Goal: Information Seeking & Learning: Understand process/instructions

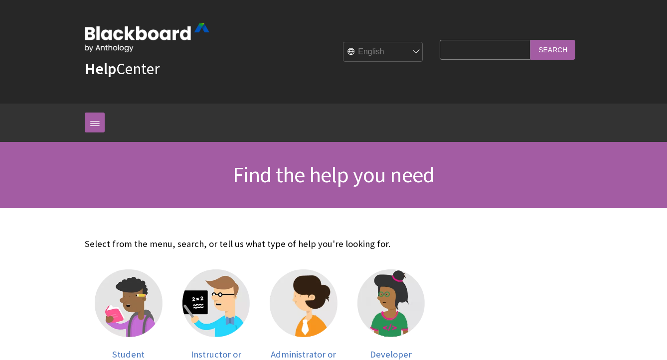
click at [480, 55] on input "Search Query" at bounding box center [484, 49] width 91 height 19
type input "gradebook"
click at [530, 40] on input "Search" at bounding box center [552, 49] width 45 height 19
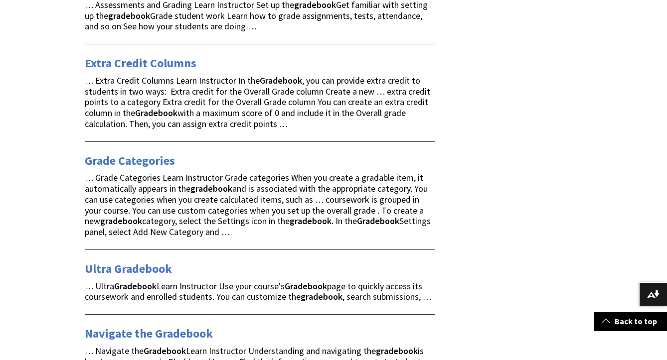
scroll to position [504, 0]
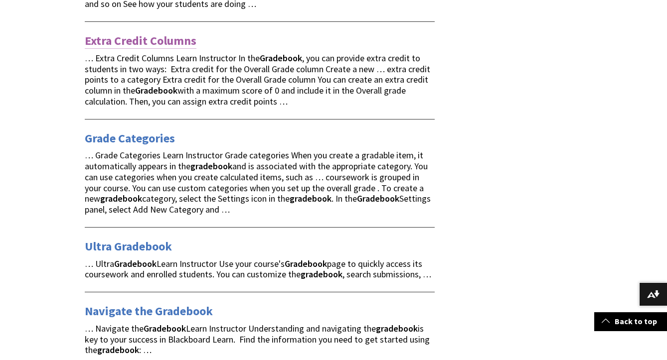
click at [158, 33] on link "Extra Credit Columns" at bounding box center [141, 41] width 112 height 16
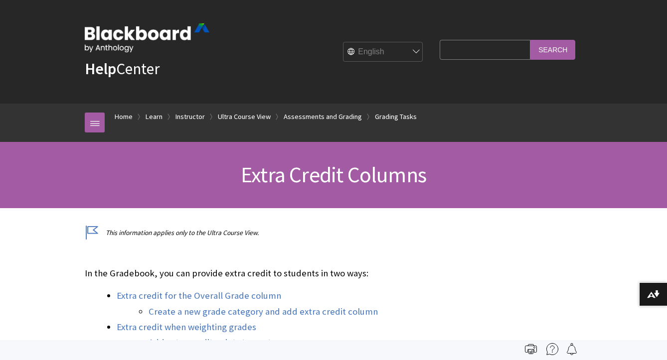
click at [473, 53] on input "Search Query" at bounding box center [484, 49] width 91 height 19
type input "hiding gradebook items"
click at [530, 40] on input "Search" at bounding box center [552, 49] width 45 height 19
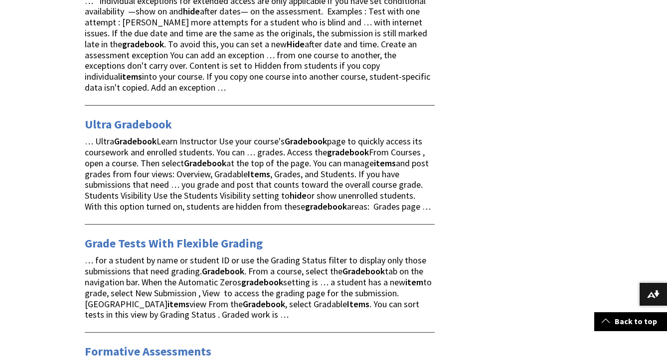
scroll to position [233, 0]
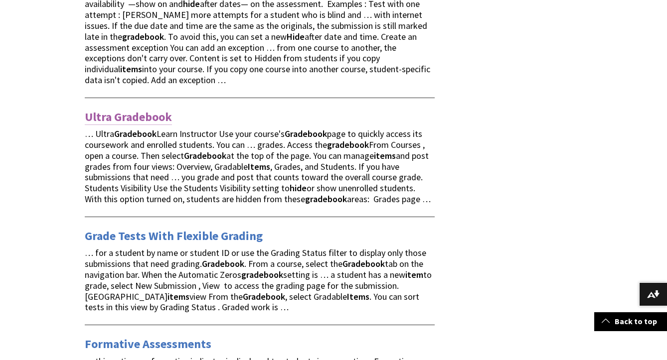
click at [148, 109] on link "Ultra Gradebook" at bounding box center [128, 117] width 87 height 16
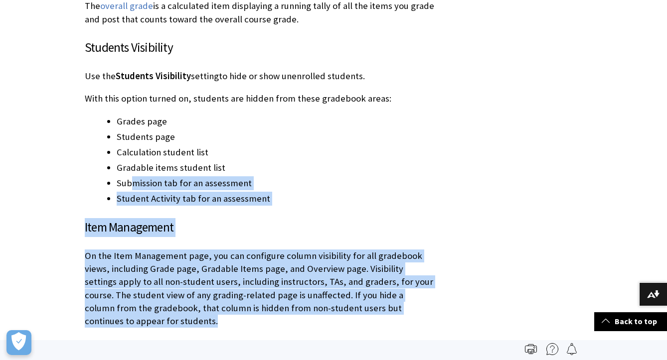
scroll to position [3525, 0]
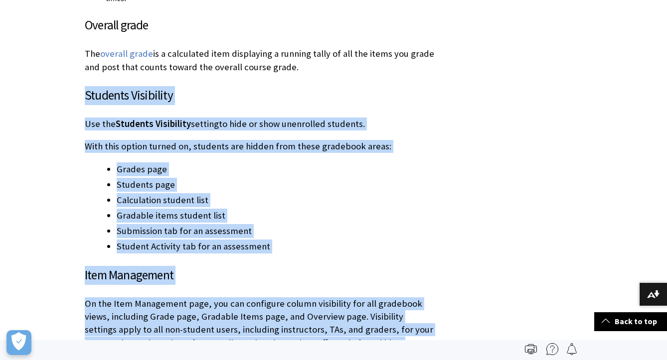
drag, startPoint x: 413, startPoint y: 208, endPoint x: 83, endPoint y: 40, distance: 369.4
copy div "Students Visibility Use the Students Visibility setting to hide or show unenrol…"
click at [432, 193] on li "Calculation student list" at bounding box center [276, 200] width 318 height 14
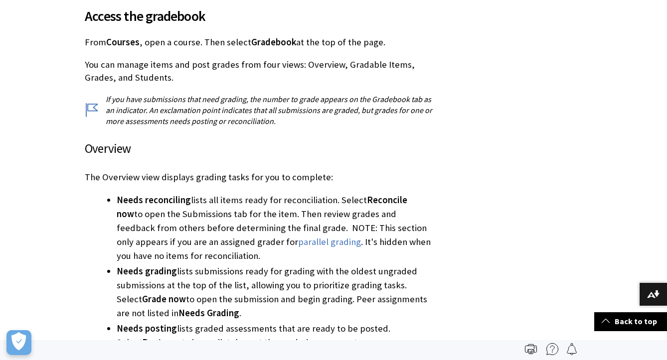
scroll to position [0, 0]
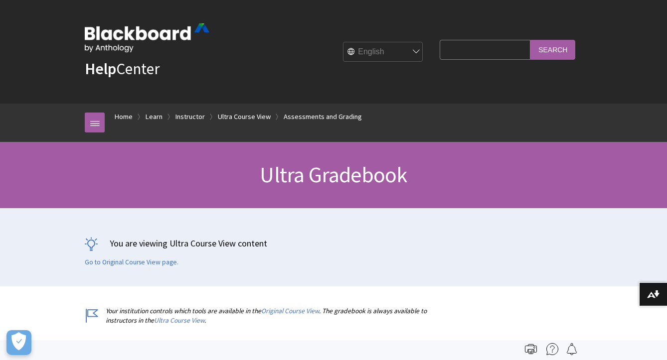
click at [480, 54] on input "Search Query" at bounding box center [484, 49] width 91 height 19
type input "gradebook include"
click at [530, 40] on input "Search" at bounding box center [552, 49] width 45 height 19
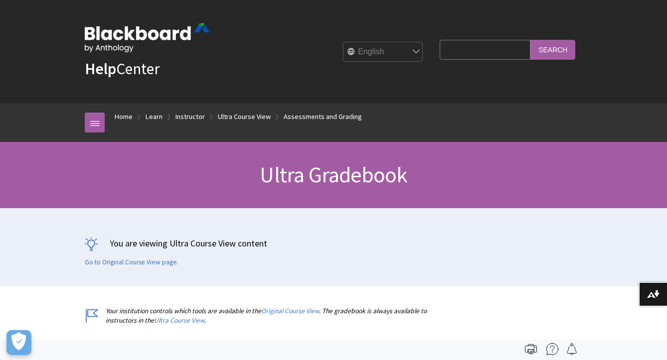
scroll to position [1430, 0]
click at [224, 250] on div "You are viewing Ultra Course View content Go to Original Course View page." at bounding box center [333, 251] width 497 height 29
click at [159, 175] on h1 "Ultra Gradebook" at bounding box center [333, 175] width 517 height 26
click at [471, 55] on input "Search Query" at bounding box center [484, 49] width 91 height 19
type input "gradebook create"
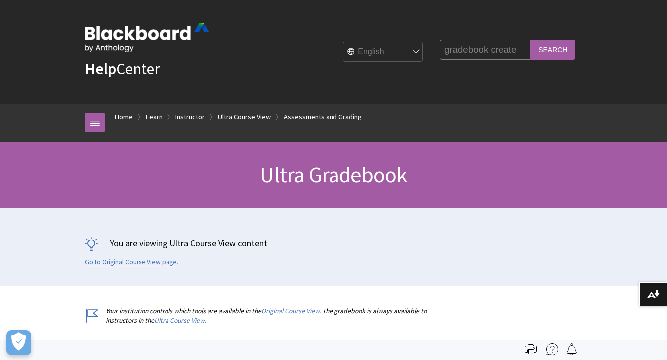
click at [530, 40] on input "Search" at bounding box center [552, 49] width 45 height 19
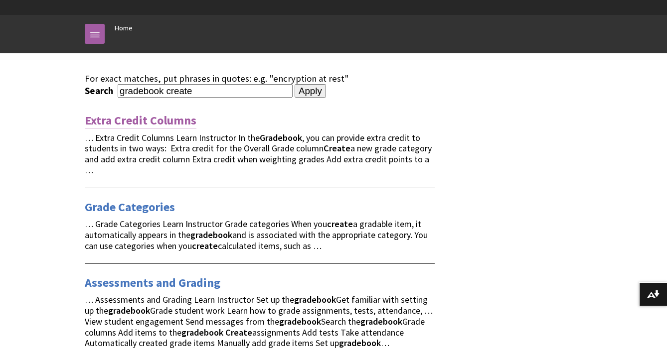
scroll to position [165, 0]
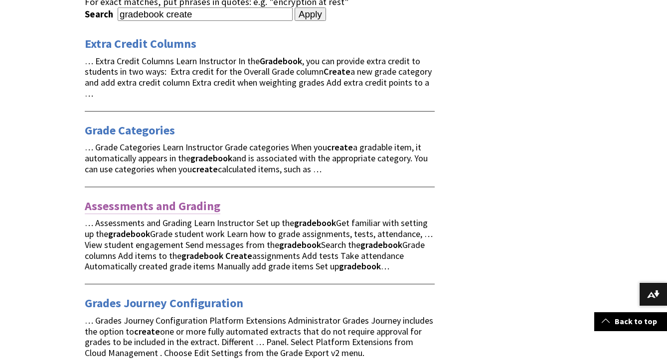
click at [167, 198] on link "Assessments and Grading" at bounding box center [153, 206] width 136 height 16
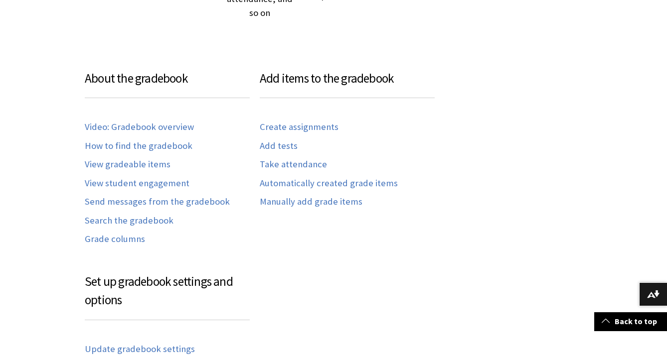
scroll to position [497, 0]
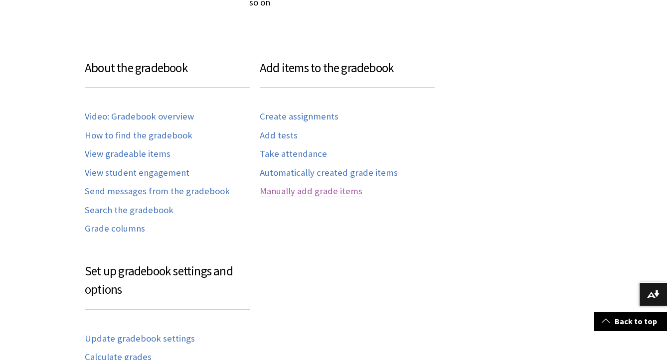
click at [286, 186] on link "Manually add grade items" at bounding box center [311, 191] width 103 height 11
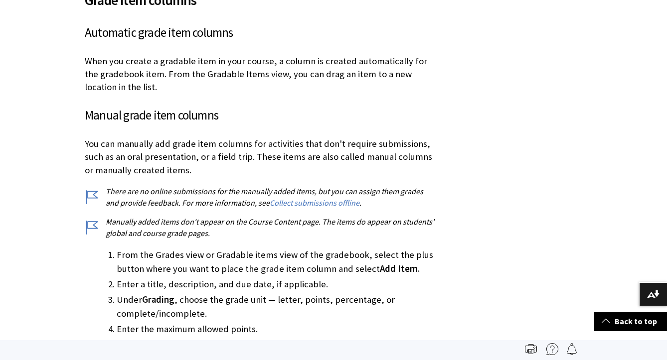
scroll to position [3443, 0]
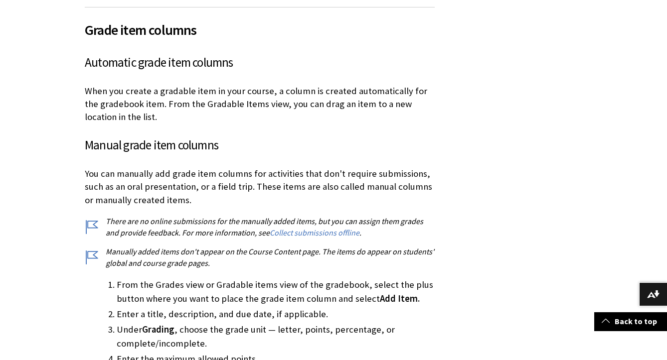
scroll to position [3426, 0]
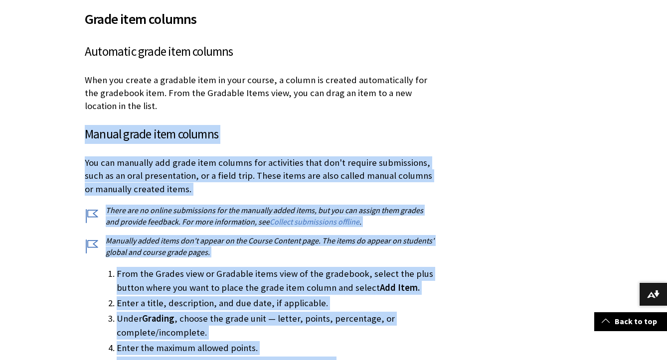
drag, startPoint x: 169, startPoint y: 306, endPoint x: 84, endPoint y: 35, distance: 284.3
click at [85, 35] on div "Grade item columns Automatic grade item columns When you create a gradable item…" at bounding box center [260, 316] width 350 height 641
copy div "Manual grade item columns You can manually add grade item columns for activitie…"
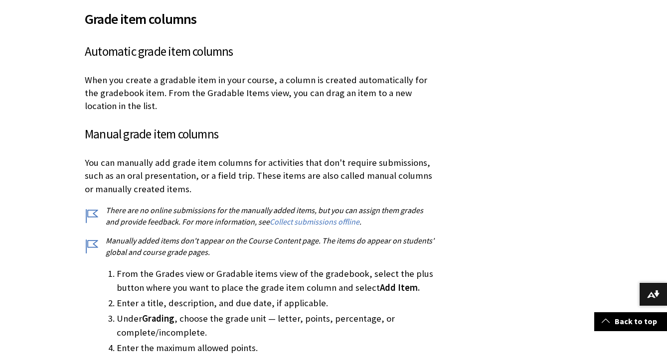
drag, startPoint x: 214, startPoint y: 37, endPoint x: 82, endPoint y: 40, distance: 132.6
click at [85, 125] on h3 "Manual grade item columns" at bounding box center [260, 134] width 350 height 19
copy h3 "Manual grade item columns"
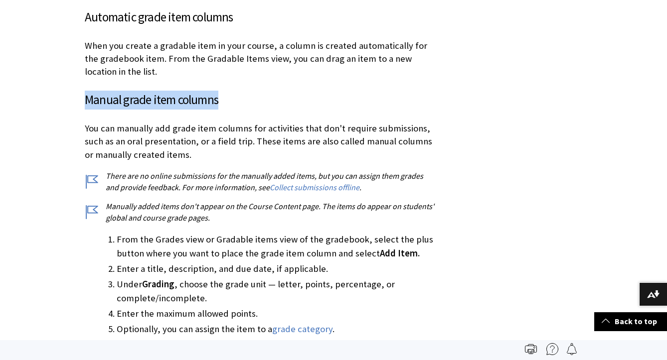
scroll to position [3364, 0]
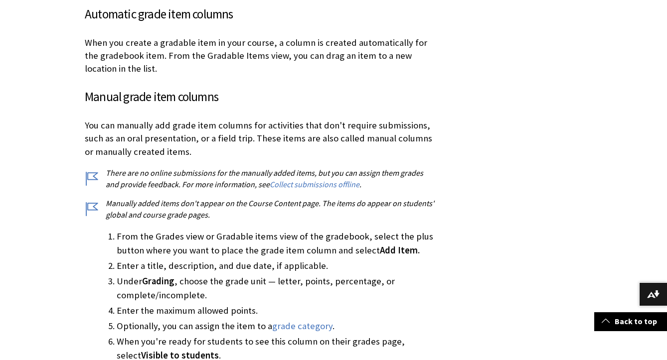
scroll to position [3464, 0]
drag, startPoint x: 205, startPoint y: 119, endPoint x: 76, endPoint y: 30, distance: 156.3
copy div "You can manually add grade item columns for activities that don't require submi…"
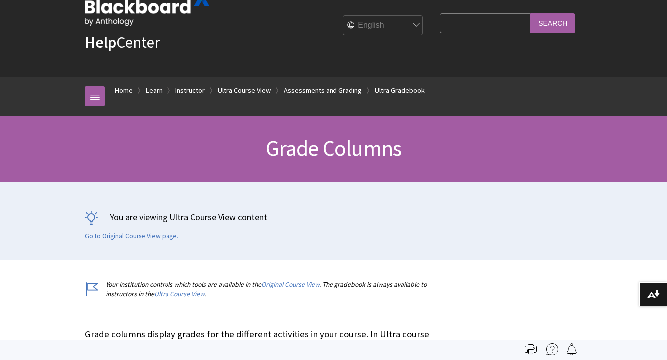
scroll to position [0, 0]
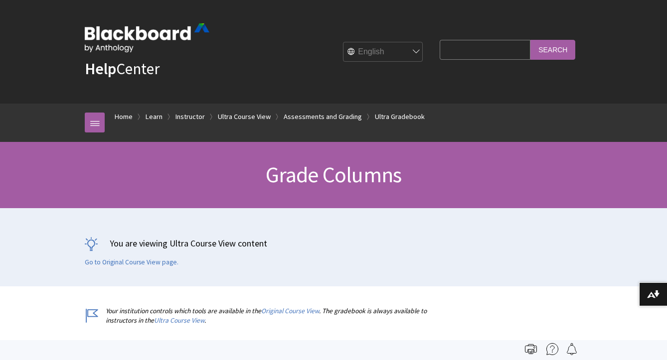
click at [496, 57] on input "Search Query" at bounding box center [484, 49] width 91 height 19
paste input "You can manually add grade item columns for activities that don't require submi…"
type input "item management"
click at [530, 40] on input "Search" at bounding box center [552, 49] width 45 height 19
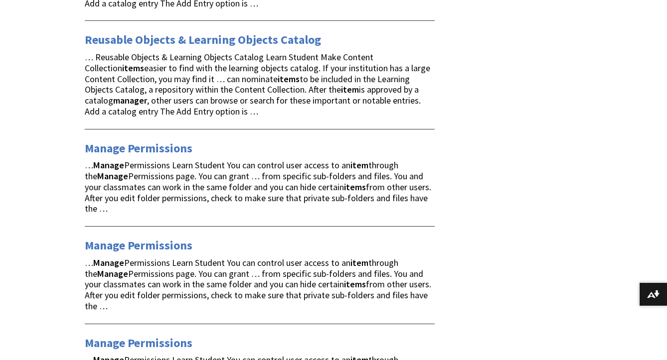
scroll to position [282, 0]
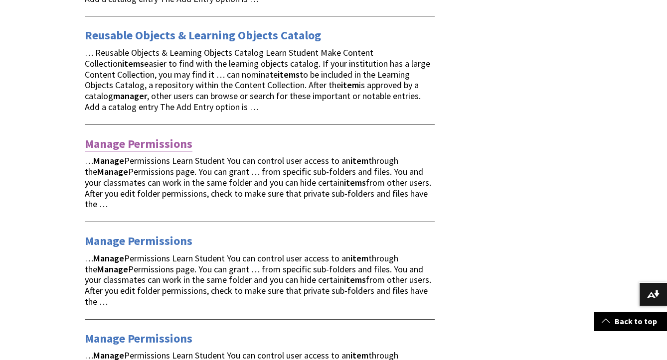
click at [166, 146] on link "Manage Permissions" at bounding box center [139, 144] width 108 height 16
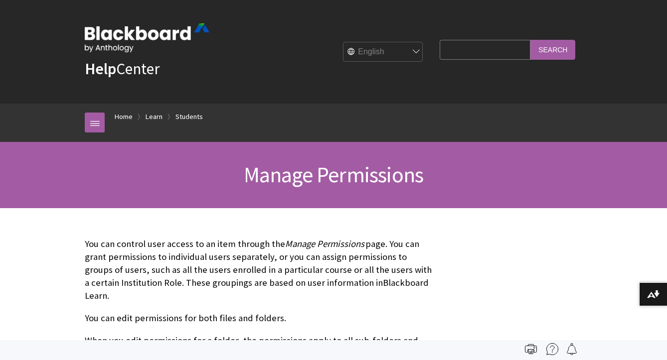
click at [488, 56] on input "Search Query" at bounding box center [484, 49] width 91 height 19
type input "turnitin extension"
click at [530, 40] on input "Search" at bounding box center [552, 49] width 45 height 19
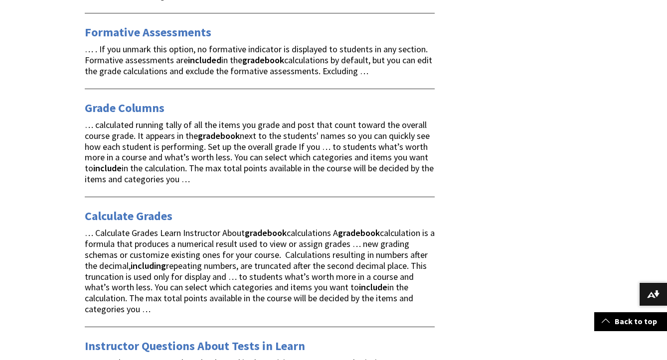
scroll to position [1067, 0]
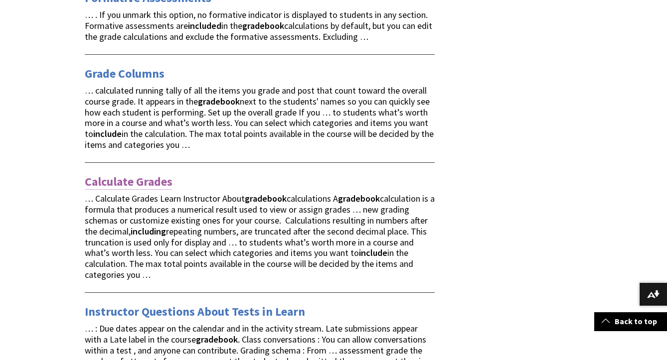
click at [151, 186] on link "Calculate Grades" at bounding box center [129, 182] width 88 height 16
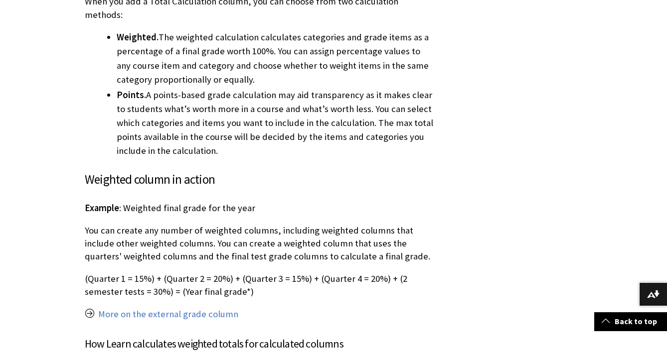
scroll to position [1019, 0]
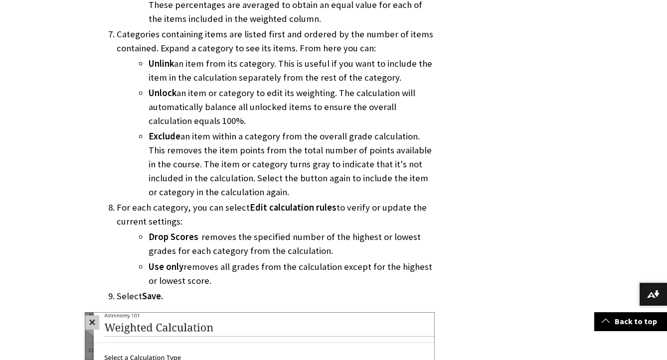
scroll to position [2517, 0]
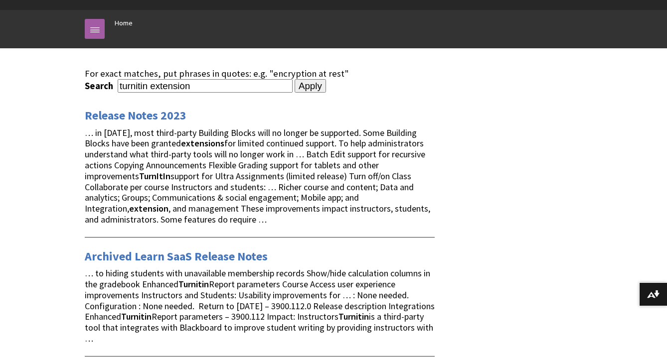
scroll to position [92, 0]
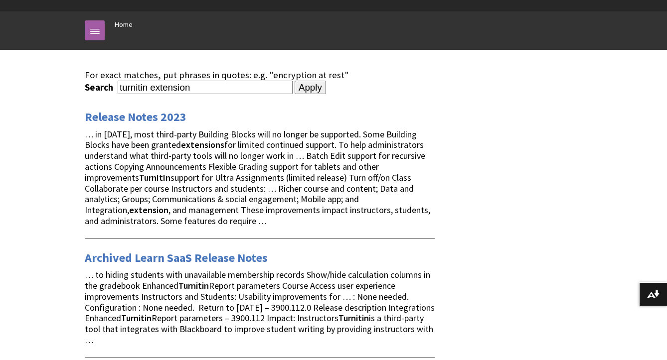
click at [163, 88] on input "turnitin extension" at bounding box center [205, 87] width 175 height 13
type input "turnitin 3rd partyt"
click at [294, 81] on input "Apply" at bounding box center [309, 88] width 31 height 14
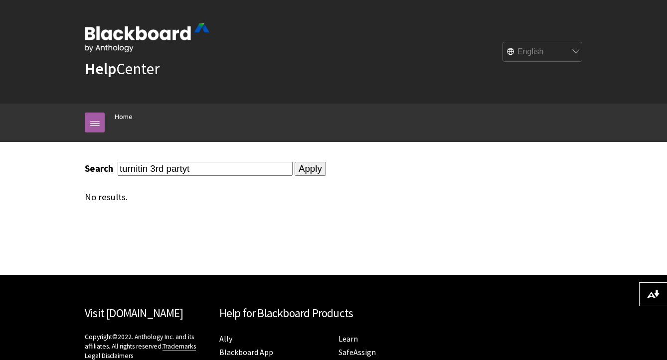
click at [544, 53] on select "English عربية Català Cymraeg Deutsch Español Suomi Français עברית Italiano 日本語 …" at bounding box center [543, 52] width 80 height 20
click at [195, 172] on input "turnitin 3rd partyt" at bounding box center [205, 168] width 175 height 13
drag, startPoint x: 153, startPoint y: 171, endPoint x: 116, endPoint y: 171, distance: 37.4
click at [118, 171] on input "turnitin 3rd partyt" at bounding box center [205, 168] width 175 height 13
type input "A"
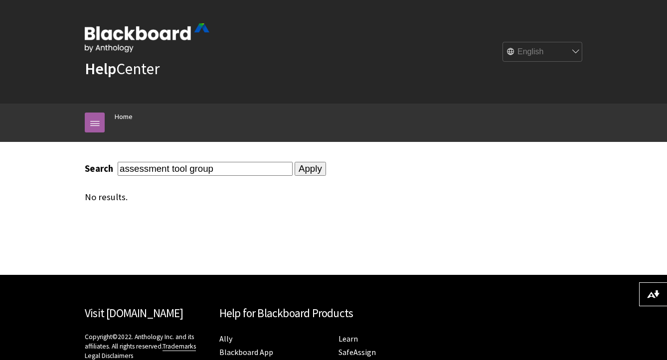
type input "assessment tool group"
click at [294, 162] on input "Apply" at bounding box center [309, 169] width 31 height 14
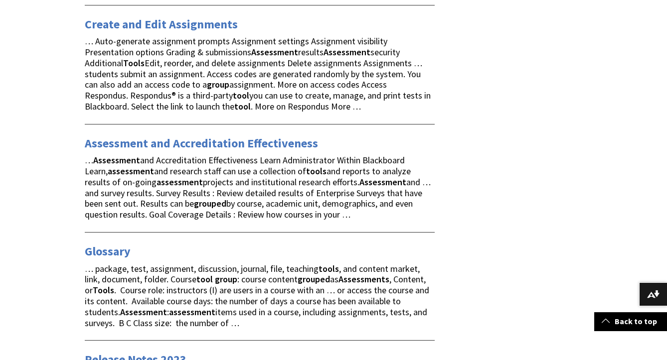
scroll to position [109, 0]
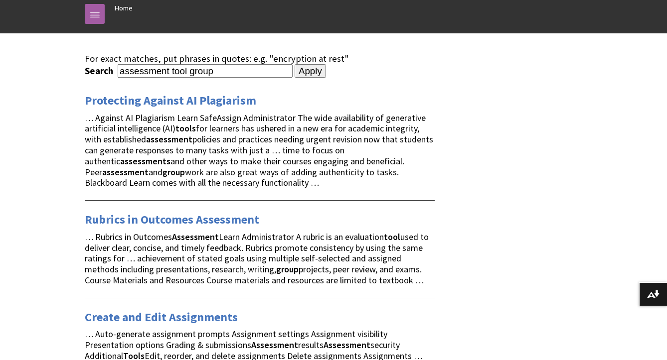
drag, startPoint x: 185, startPoint y: 71, endPoint x: 236, endPoint y: 72, distance: 50.3
click at [235, 72] on input "assessment tool group" at bounding box center [205, 70] width 175 height 13
type input "assessment group"
click at [294, 64] on input "Apply" at bounding box center [309, 71] width 31 height 14
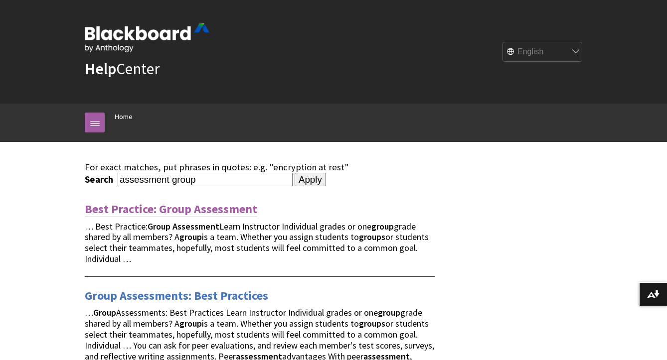
click at [232, 210] on link "Best Practice: Group Assessment" at bounding box center [171, 209] width 172 height 16
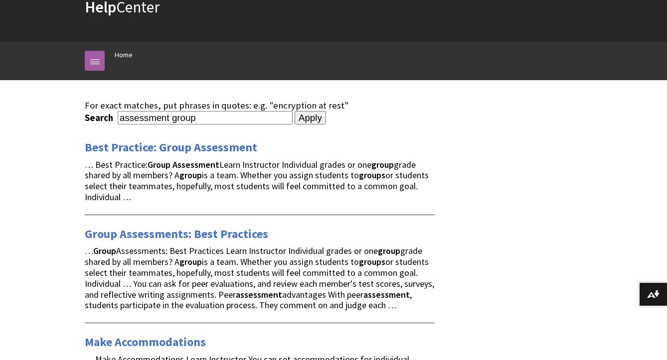
scroll to position [52, 0]
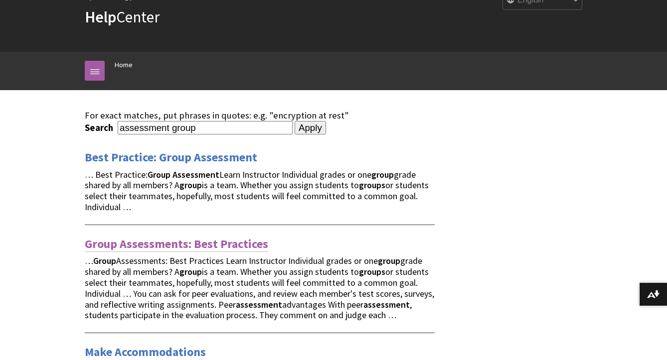
click at [157, 247] on link "Group Assessments: Best Practices" at bounding box center [176, 244] width 183 height 16
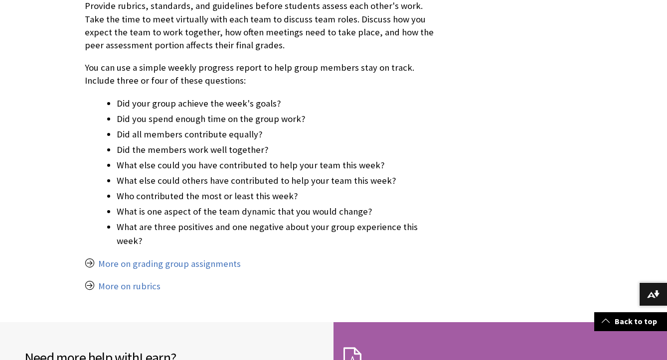
scroll to position [893, 0]
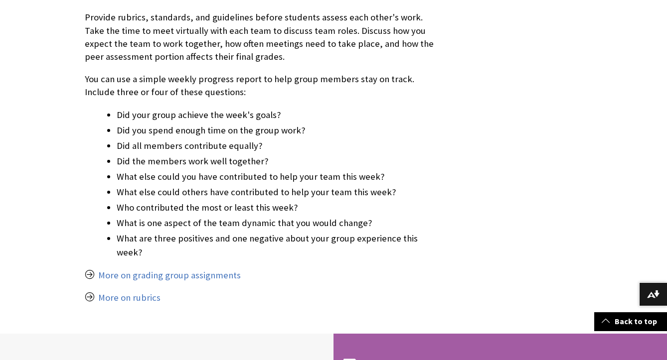
scroll to position [910, 0]
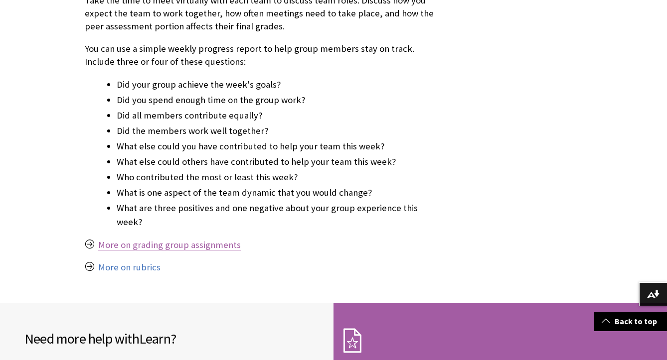
click at [177, 239] on link "More on grading group assignments" at bounding box center [169, 245] width 142 height 12
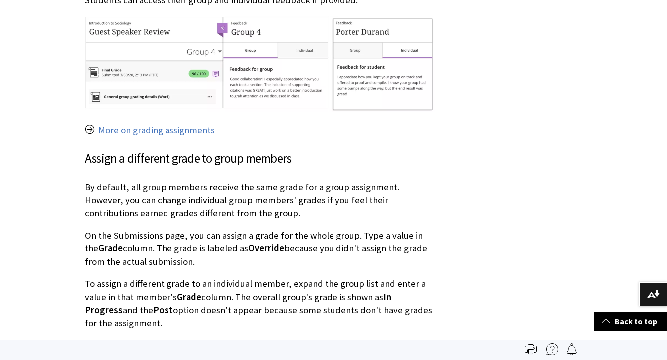
scroll to position [1544, 0]
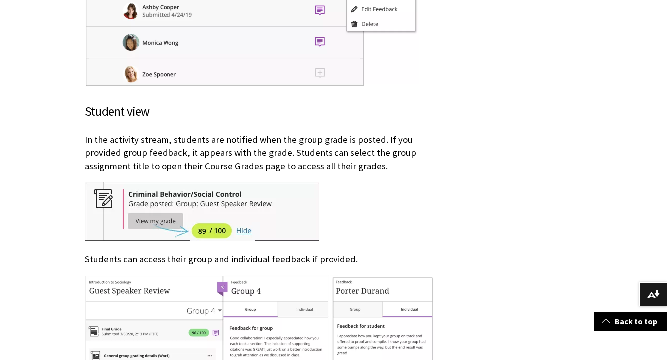
scroll to position [1469, 0]
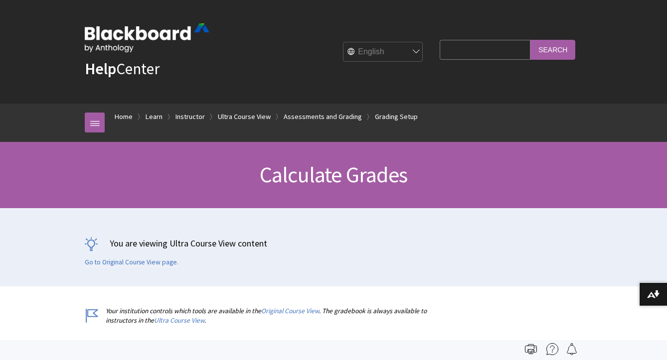
click at [470, 50] on input "Search Query" at bounding box center [484, 49] width 91 height 19
click at [530, 40] on input "Search" at bounding box center [552, 49] width 45 height 19
click at [523, 52] on input "submission tyope" at bounding box center [484, 49] width 91 height 19
type input "submission typ"
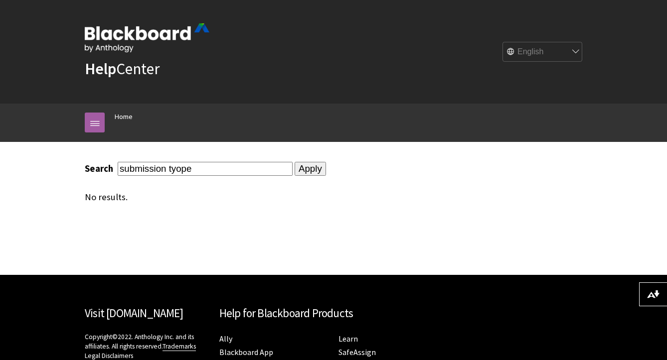
click at [199, 170] on input "submission tyope" at bounding box center [205, 168] width 175 height 13
type input "submission type"
click at [294, 162] on input "Apply" at bounding box center [309, 169] width 31 height 14
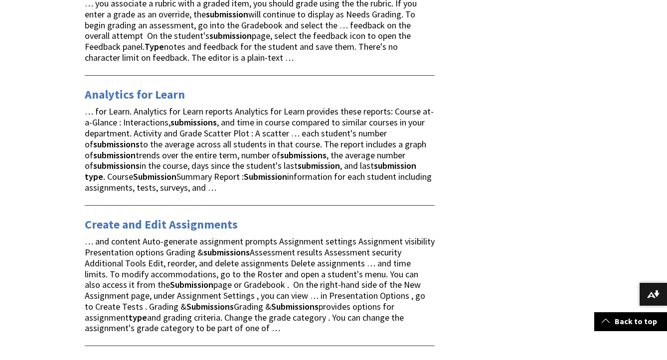
scroll to position [1700, 0]
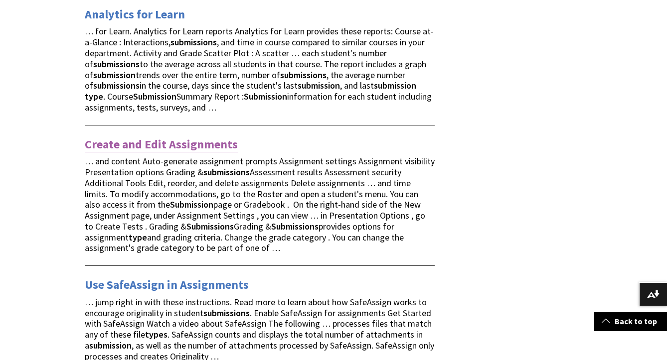
click at [169, 143] on link "Create and Edit Assignments" at bounding box center [161, 145] width 153 height 16
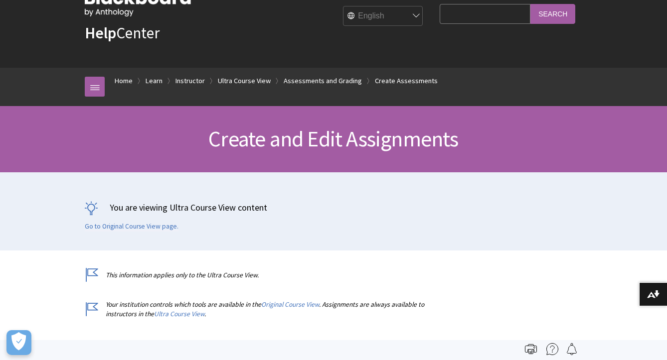
scroll to position [22, 0]
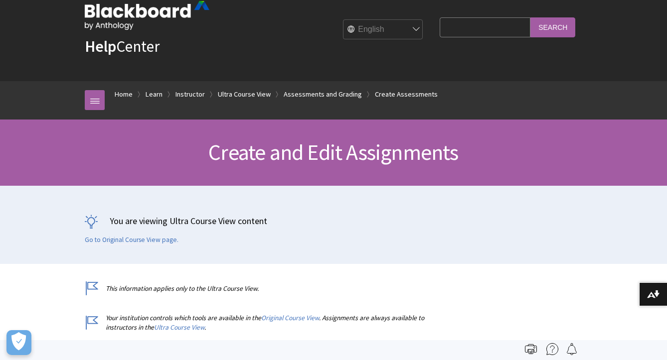
click at [496, 24] on input "Search Query" at bounding box center [484, 26] width 91 height 19
type input "assessment type"
click at [530, 17] on input "Search" at bounding box center [552, 26] width 45 height 19
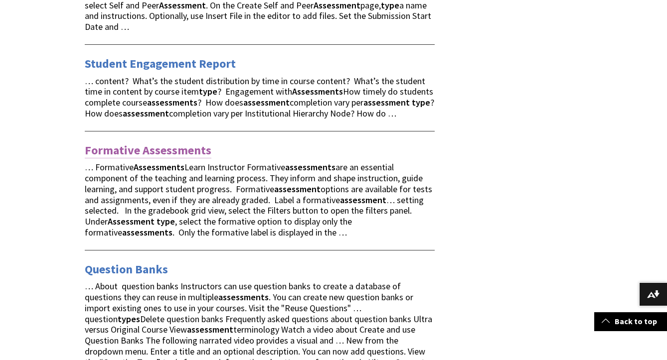
scroll to position [471, 0]
click at [183, 150] on link "Formative Assessments" at bounding box center [148, 150] width 127 height 16
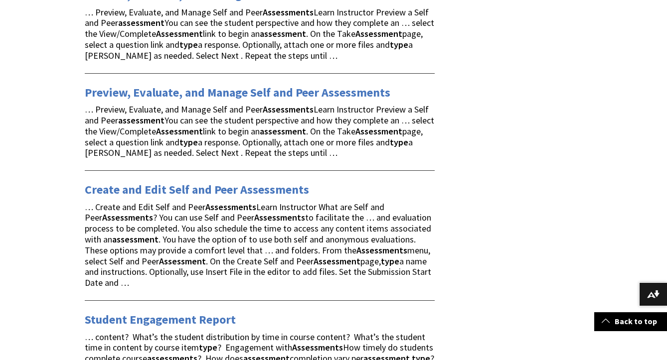
scroll to position [0, 0]
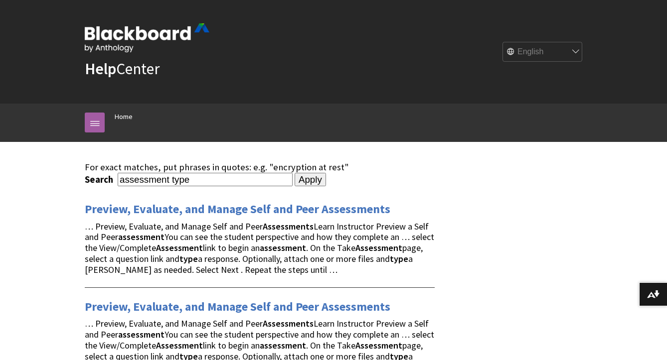
click at [426, 78] on div "Help Center English عربية Català Cymraeg Deutsch Español Suomi Français עברית I…" at bounding box center [333, 52] width 517 height 104
click at [105, 124] on ol "Home" at bounding box center [343, 118] width 477 height 29
click at [122, 120] on link "Home" at bounding box center [124, 117] width 18 height 12
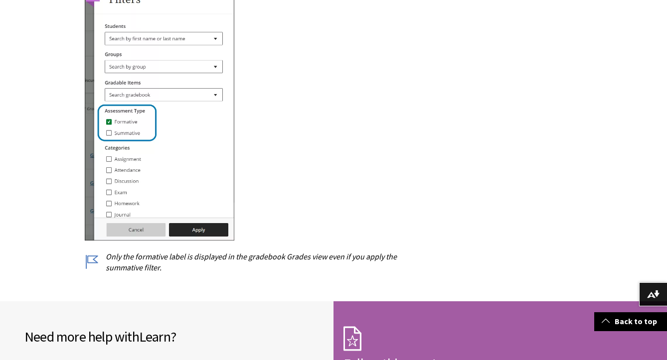
scroll to position [1365, 0]
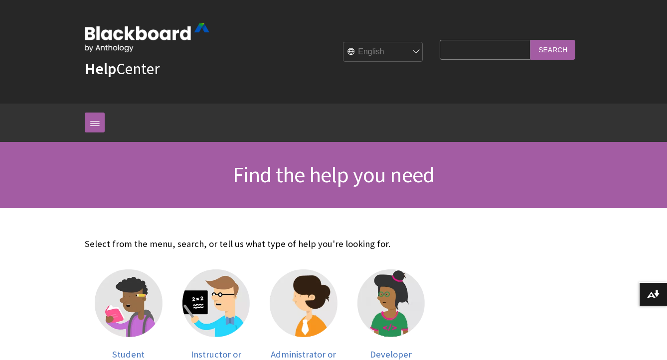
click at [475, 47] on input "Search Query" at bounding box center [484, 49] width 91 height 19
type input "create assessment"
click at [530, 40] on input "Search" at bounding box center [552, 49] width 45 height 19
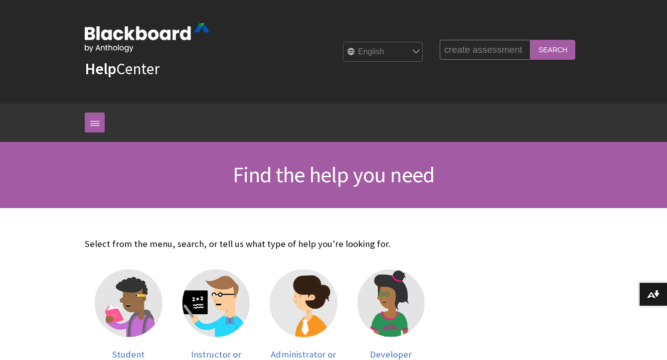
click at [566, 51] on input "Search" at bounding box center [552, 49] width 45 height 19
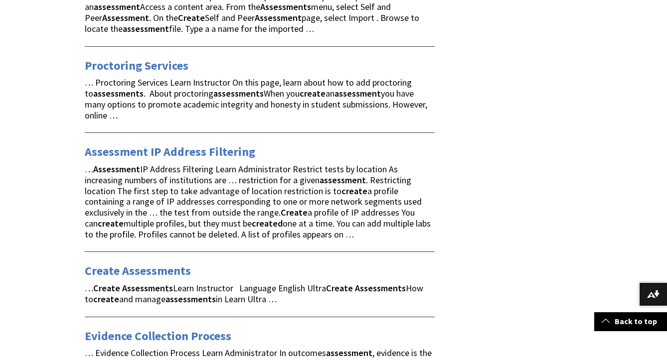
scroll to position [605, 0]
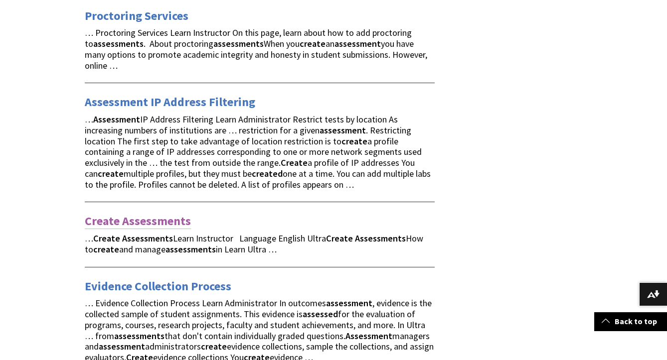
click at [168, 213] on link "Create Assessments" at bounding box center [138, 221] width 106 height 16
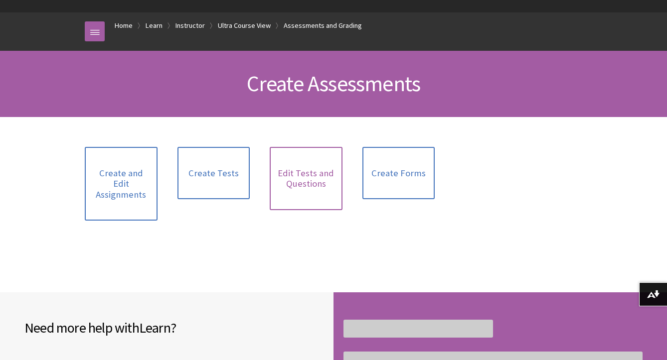
scroll to position [127, 0]
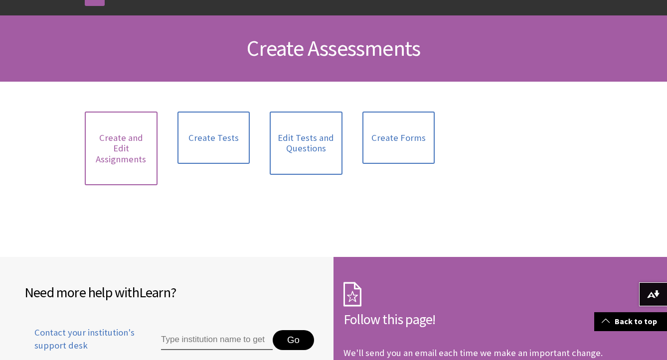
click at [143, 139] on link "Create and Edit Assignments" at bounding box center [121, 149] width 73 height 74
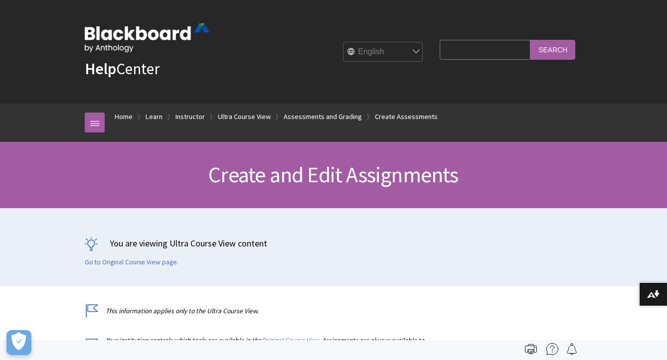
click at [455, 55] on input "Search Query" at bounding box center [484, 49] width 91 height 19
type input "assignment upload"
click at [530, 40] on input "Search" at bounding box center [552, 49] width 45 height 19
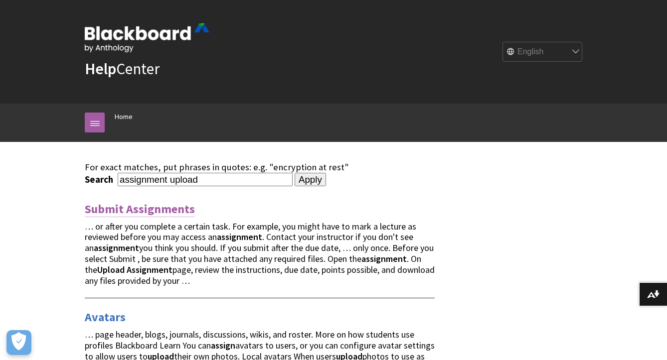
click at [166, 212] on link "Submit Assignments" at bounding box center [140, 209] width 110 height 16
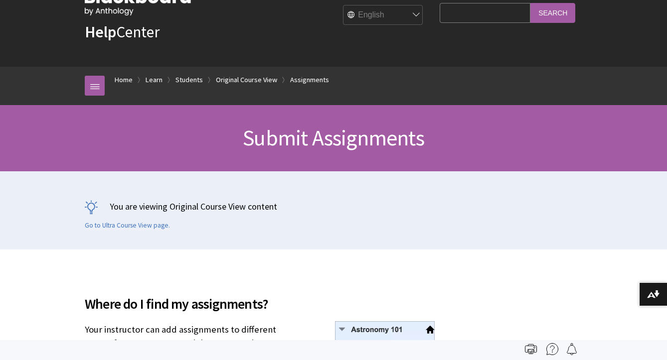
scroll to position [186, 0]
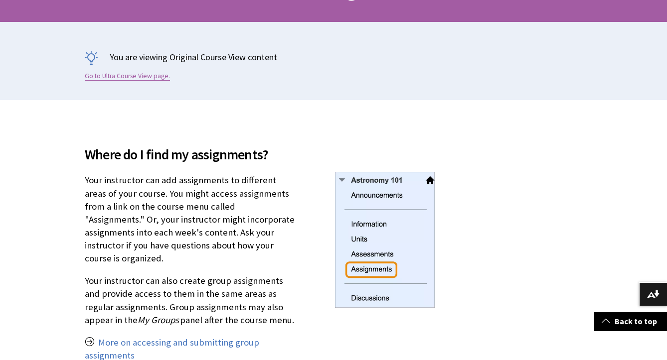
click at [133, 76] on link "Go to Ultra Course View page." at bounding box center [127, 76] width 85 height 9
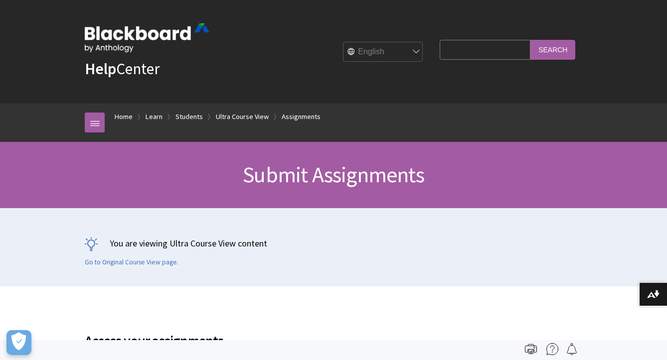
scroll to position [1375, 0]
drag, startPoint x: 613, startPoint y: 24, endPoint x: 620, endPoint y: 0, distance: 24.8
click at [613, 23] on div "Help Center English عربية Català Cymraeg Deutsch Español Suomi Français עברית I…" at bounding box center [333, 52] width 667 height 104
